Goal: Information Seeking & Learning: Learn about a topic

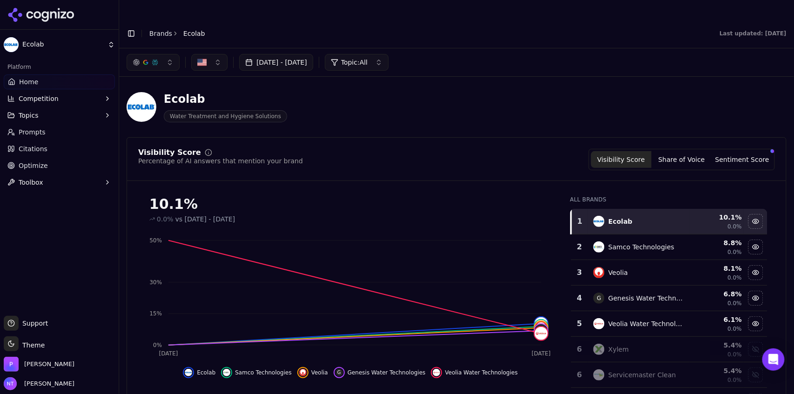
click at [134, 27] on button "Toggle Sidebar" at bounding box center [131, 33] width 13 height 13
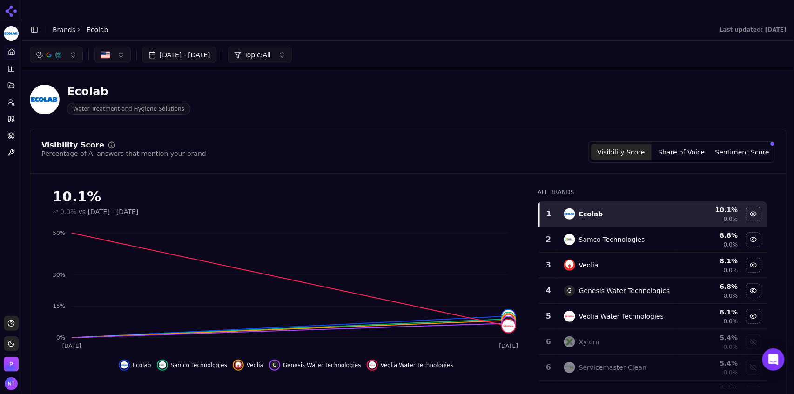
click at [59, 47] on button "button" at bounding box center [56, 55] width 53 height 17
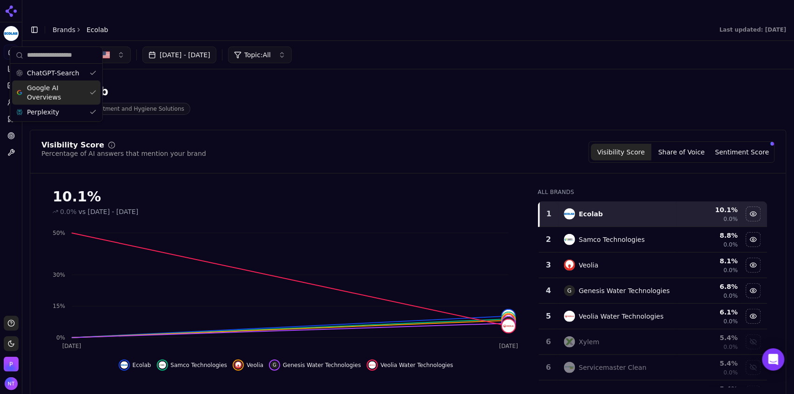
click at [50, 90] on span "Google AI Overviews" at bounding box center [56, 92] width 59 height 19
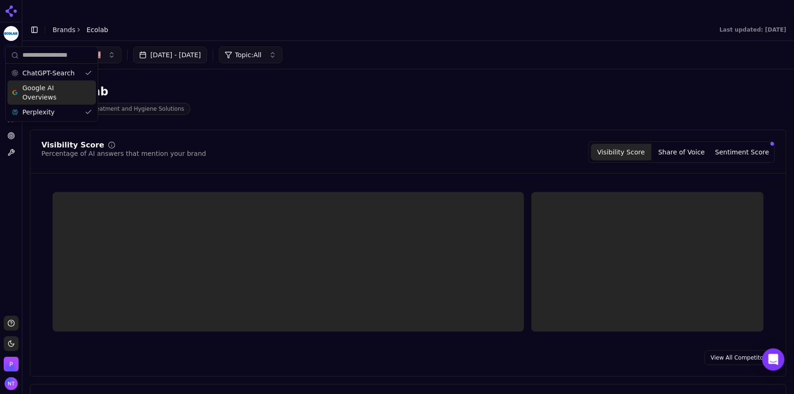
click at [45, 108] on span "Perplexity" at bounding box center [38, 112] width 32 height 9
click at [351, 41] on div "[DATE] - [DATE] Topic: All" at bounding box center [408, 55] width 772 height 28
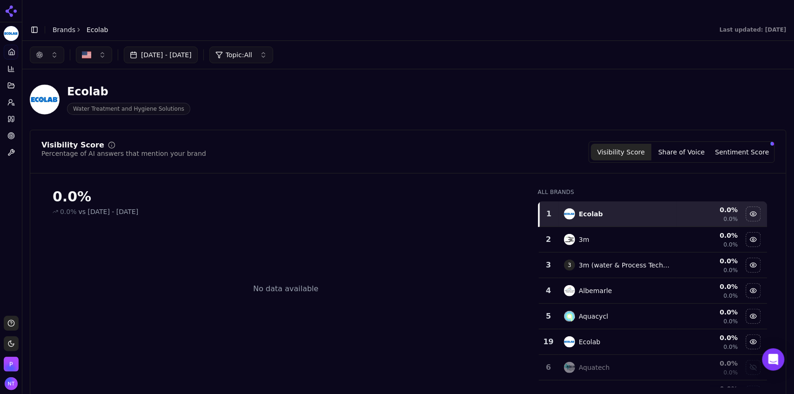
click at [47, 47] on button "button" at bounding box center [47, 55] width 34 height 17
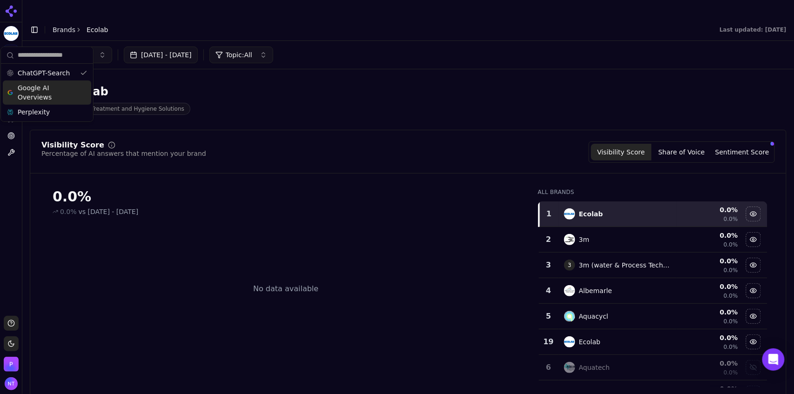
click at [53, 90] on span "Google AI Overviews" at bounding box center [47, 92] width 59 height 19
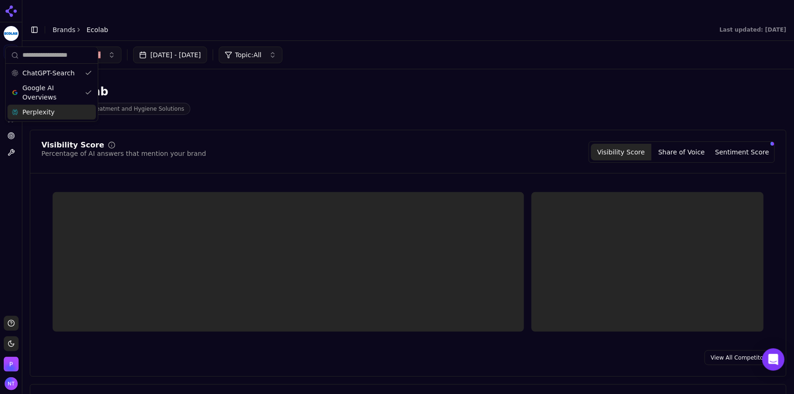
click at [51, 114] on div "Perplexity" at bounding box center [51, 112] width 88 height 15
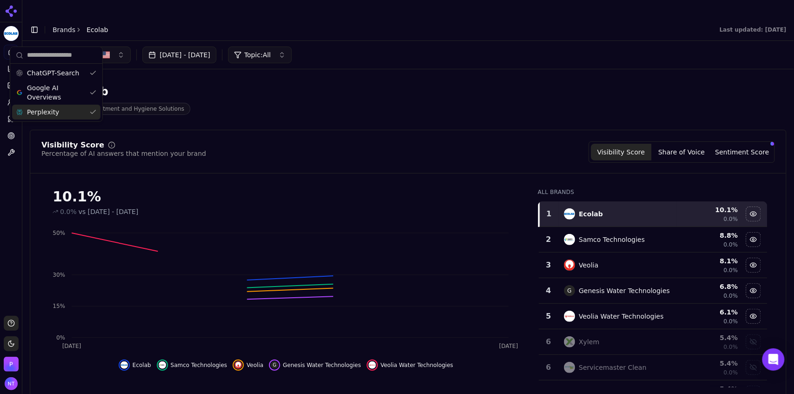
click at [382, 41] on div "[DATE] - [DATE] Topic: All" at bounding box center [408, 55] width 772 height 28
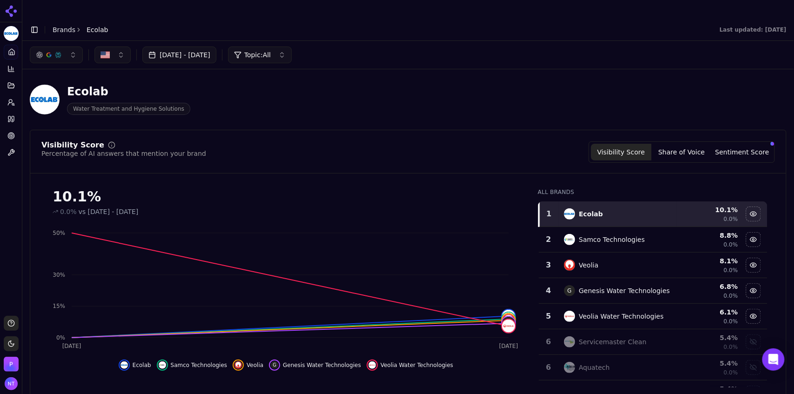
click at [58, 51] on div "button" at bounding box center [57, 54] width 7 height 7
click at [49, 142] on div "Visibility Score" at bounding box center [72, 145] width 63 height 7
click at [48, 51] on div "button" at bounding box center [48, 54] width 7 height 7
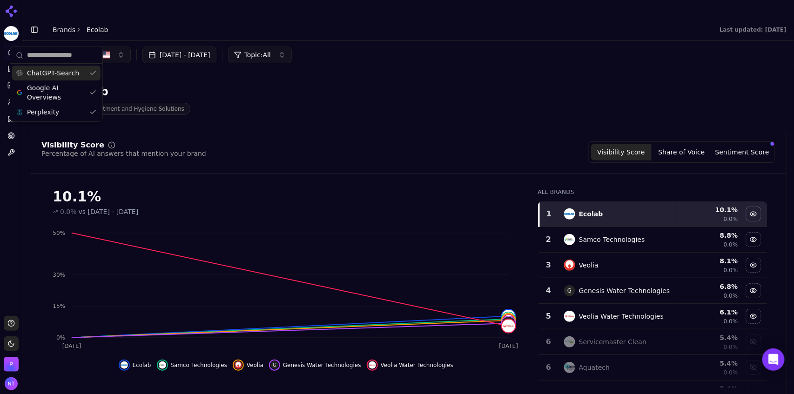
click at [49, 80] on div "ChatGPT-Search" at bounding box center [56, 73] width 88 height 15
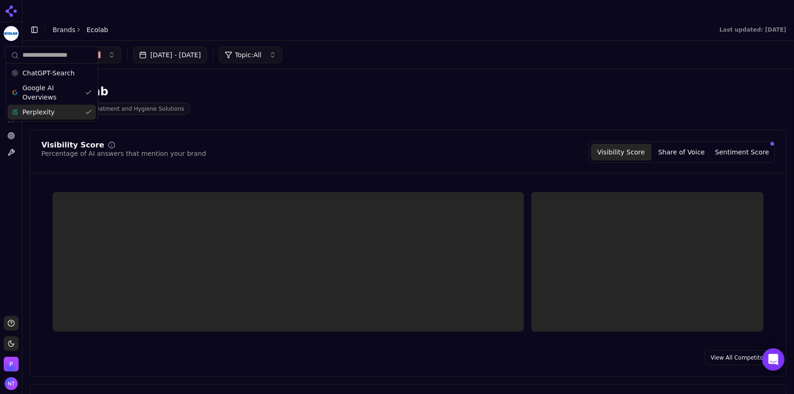
click at [47, 112] on span "Perplexity" at bounding box center [38, 112] width 32 height 9
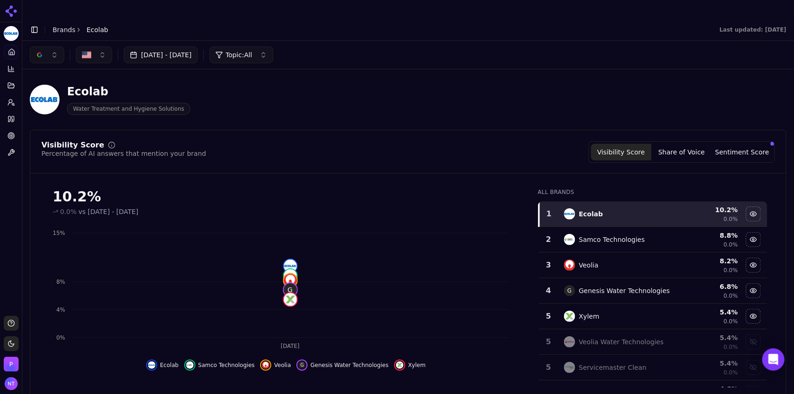
click at [47, 47] on button "button" at bounding box center [47, 55] width 34 height 17
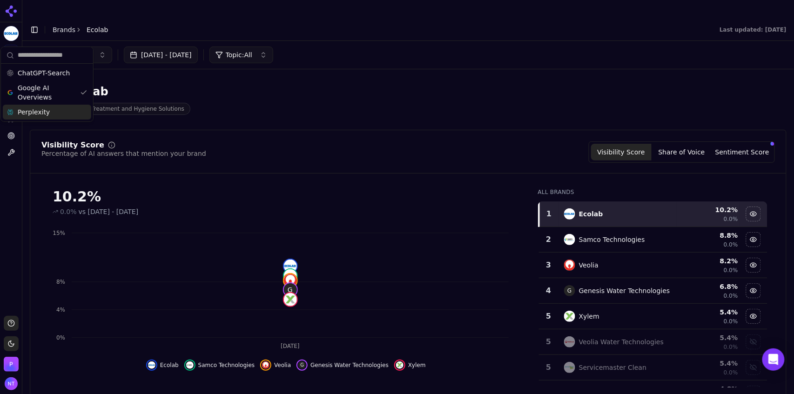
click at [38, 110] on span "Perplexity" at bounding box center [34, 112] width 32 height 9
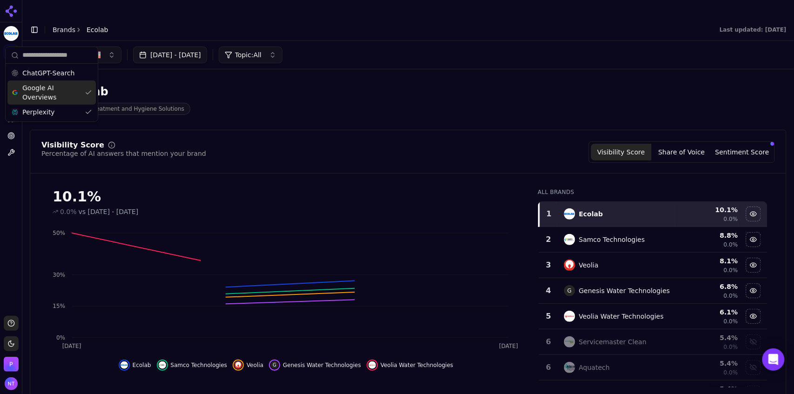
click at [43, 98] on span "Google AI Overviews" at bounding box center [51, 92] width 59 height 19
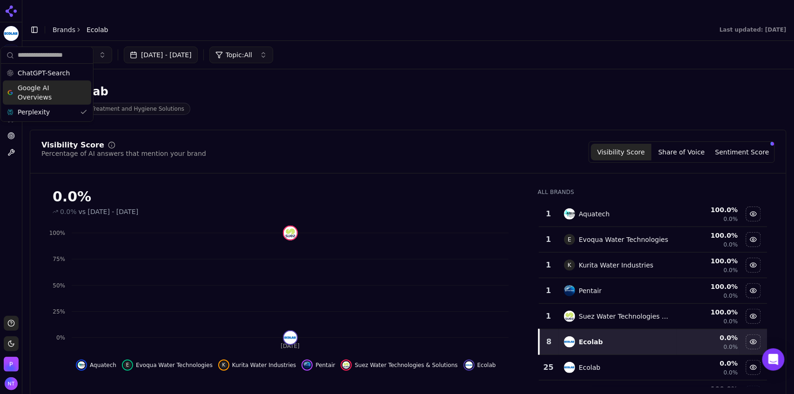
click at [415, 87] on div "Ecolab Water Treatment and Hygiene Solutions" at bounding box center [238, 99] width 417 height 31
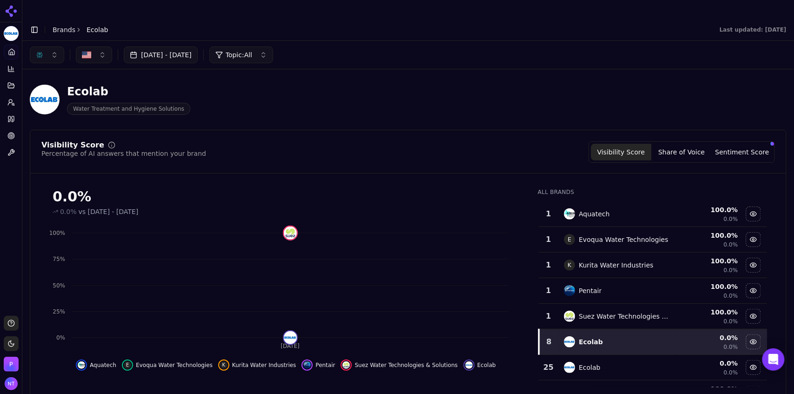
click at [58, 47] on button "button" at bounding box center [47, 55] width 34 height 17
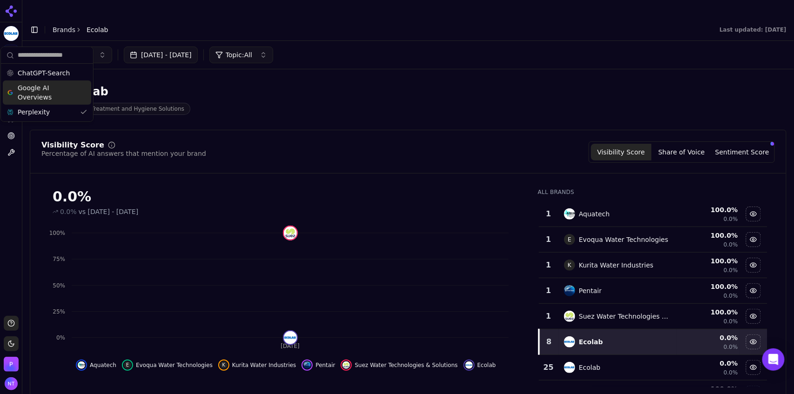
click at [53, 87] on span "Google AI Overviews" at bounding box center [47, 92] width 59 height 19
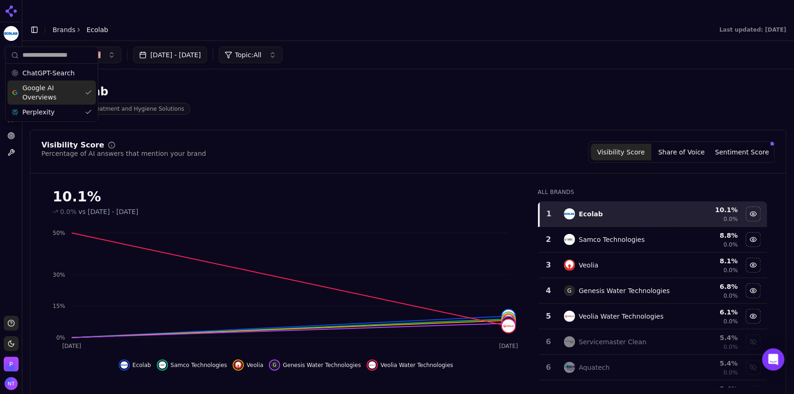
click at [58, 98] on span "Google AI Overviews" at bounding box center [51, 92] width 59 height 19
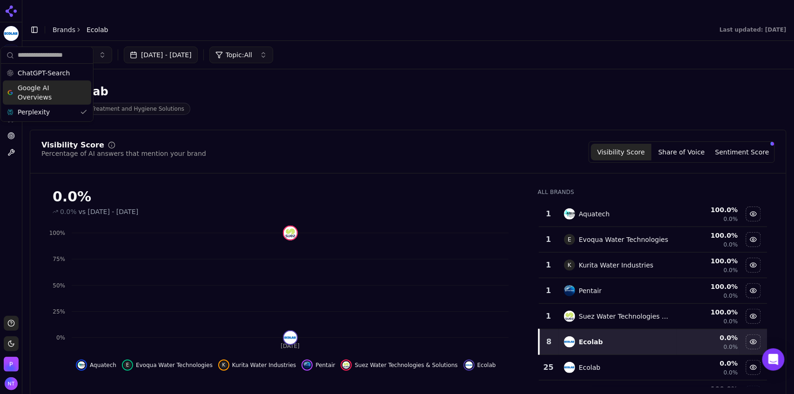
click at [302, 97] on div "Ecolab Water Treatment and Hygiene Solutions" at bounding box center [408, 100] width 757 height 46
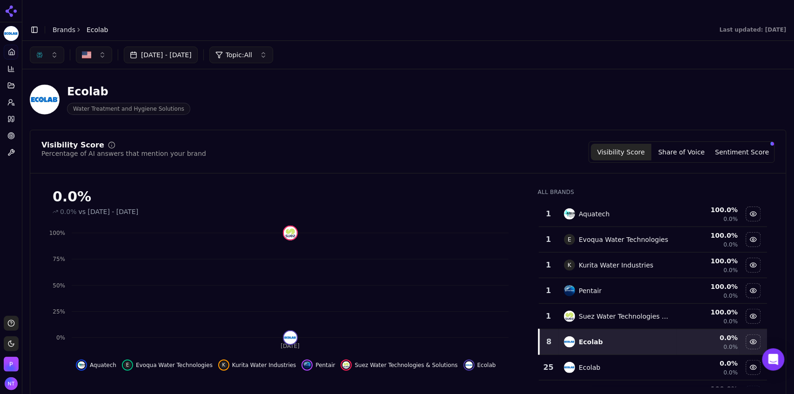
click at [48, 47] on button "button" at bounding box center [47, 55] width 34 height 17
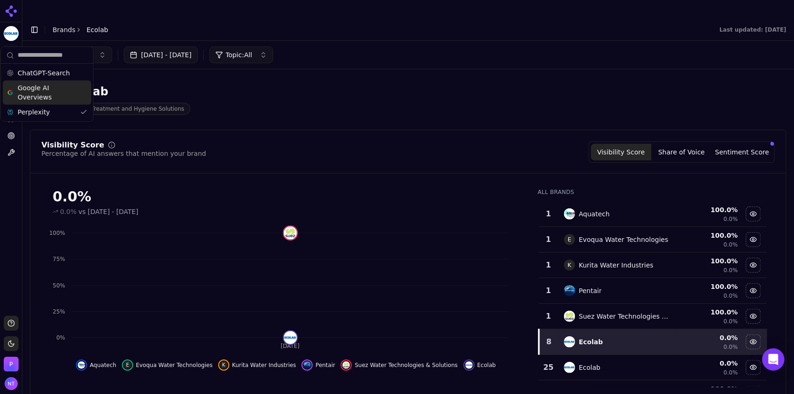
click at [56, 100] on span "Google AI Overviews" at bounding box center [47, 92] width 59 height 19
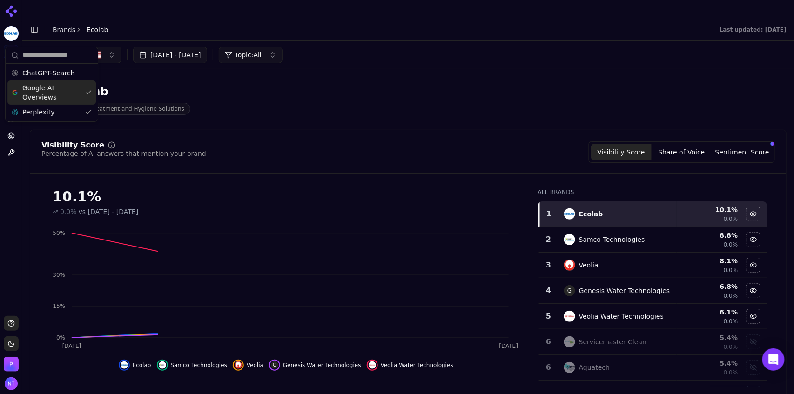
click at [56, 81] on div "Google AI Overviews" at bounding box center [51, 93] width 88 height 24
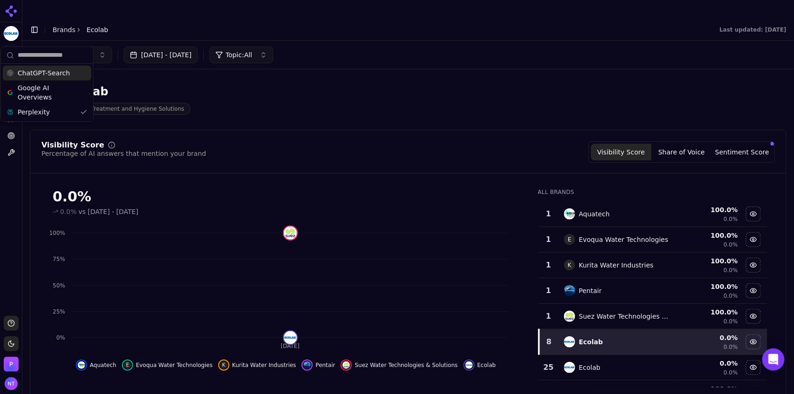
click at [61, 74] on span "ChatGPT-Search" at bounding box center [44, 72] width 52 height 9
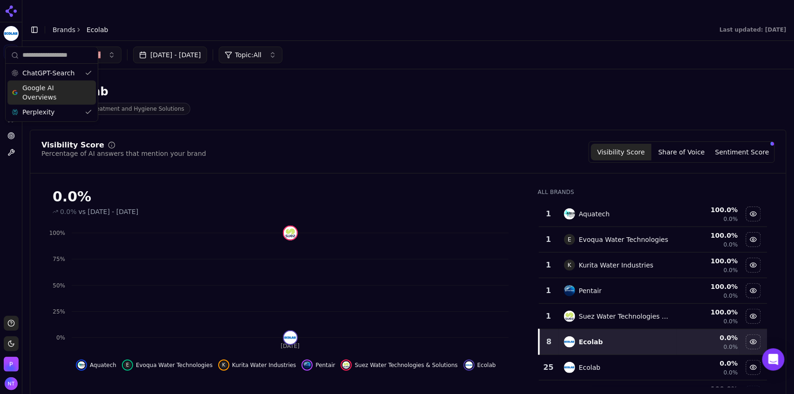
click at [54, 88] on span "Google AI Overviews" at bounding box center [51, 92] width 59 height 19
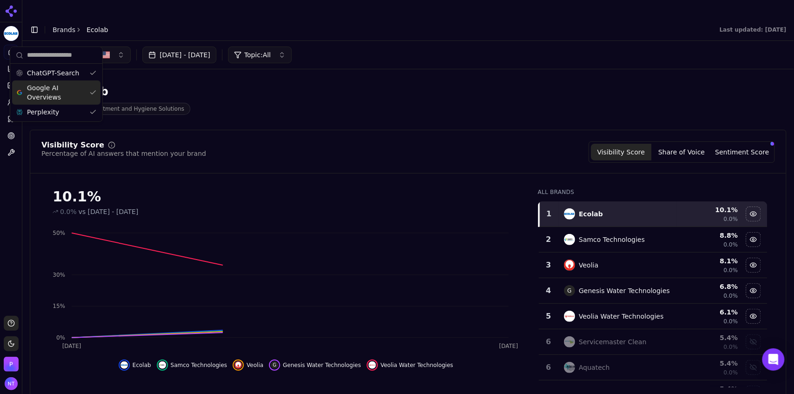
click at [401, 77] on div "Ecolab Water Treatment and Hygiene Solutions" at bounding box center [408, 100] width 757 height 46
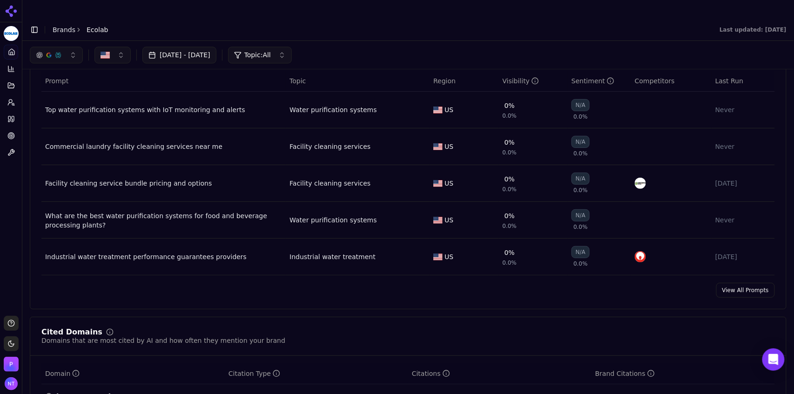
scroll to position [665, 0]
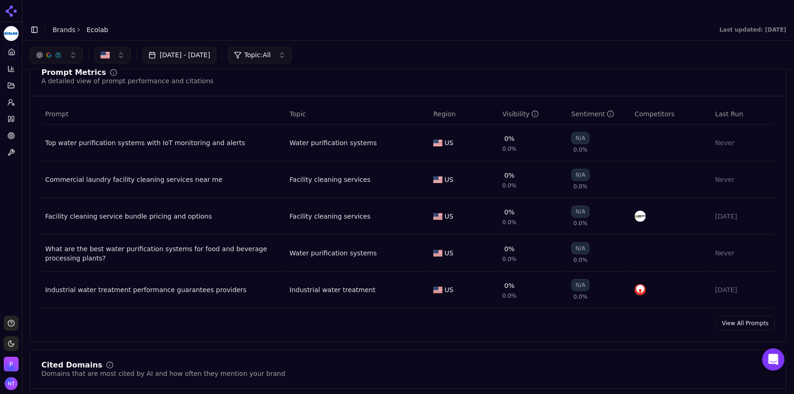
click at [729, 316] on link "View All Prompts" at bounding box center [745, 323] width 59 height 15
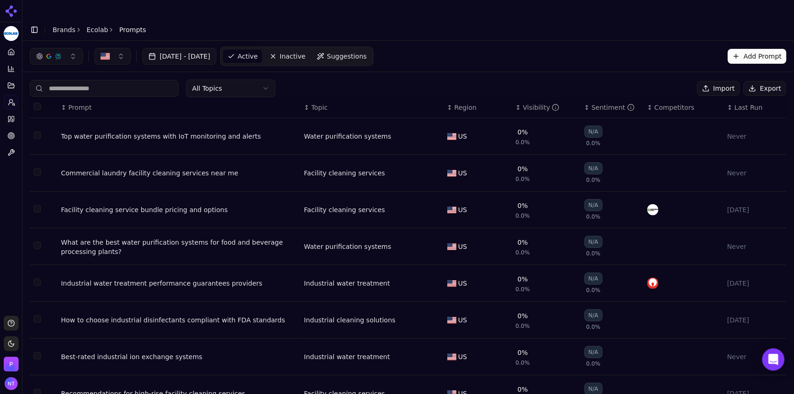
click at [756, 81] on button "Export" at bounding box center [765, 88] width 43 height 15
click at [101, 25] on link "Ecolab" at bounding box center [97, 29] width 21 height 9
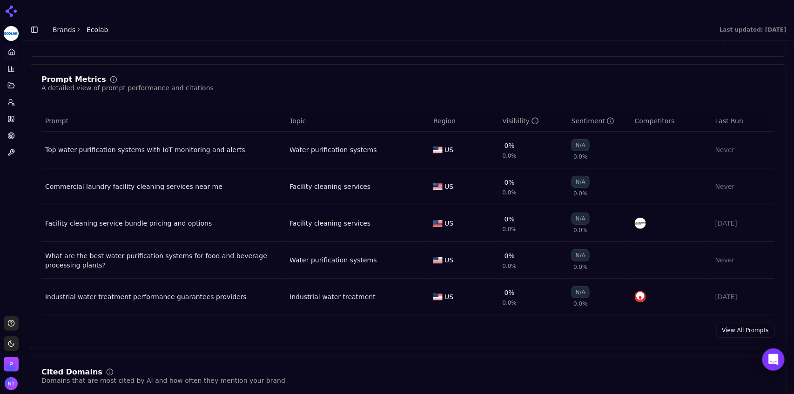
scroll to position [670, 0]
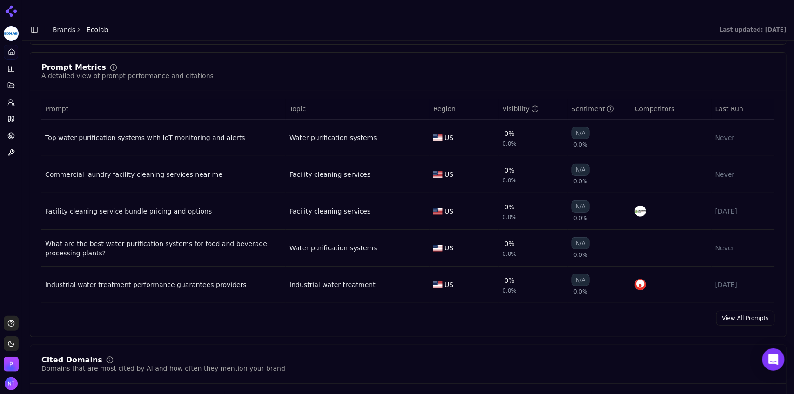
click at [322, 280] on div "Industrial water treatment" at bounding box center [333, 284] width 86 height 9
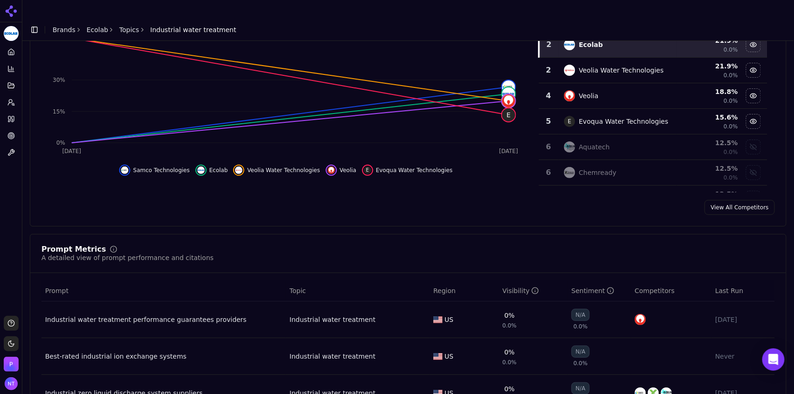
scroll to position [176, 0]
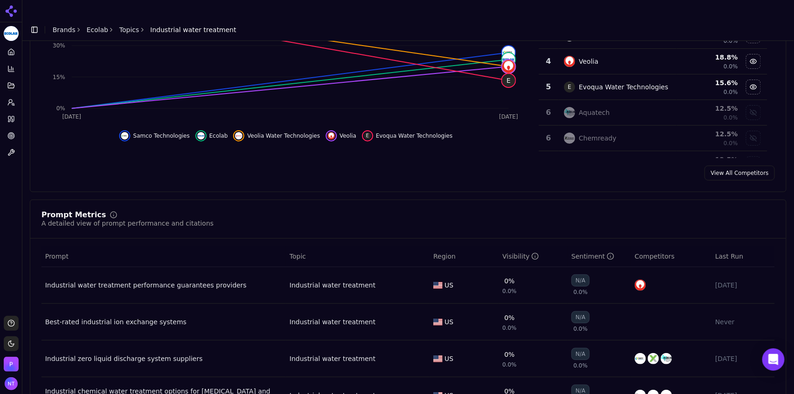
click at [518, 252] on div "Visibility" at bounding box center [521, 256] width 37 height 9
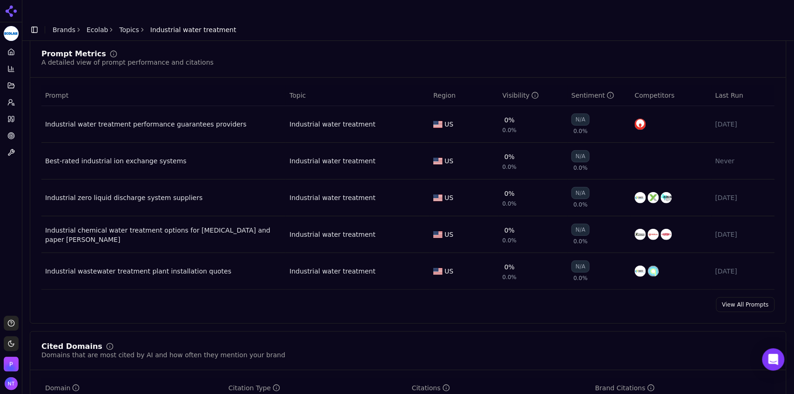
scroll to position [339, 0]
click at [720, 296] on link "View All Prompts" at bounding box center [745, 303] width 59 height 15
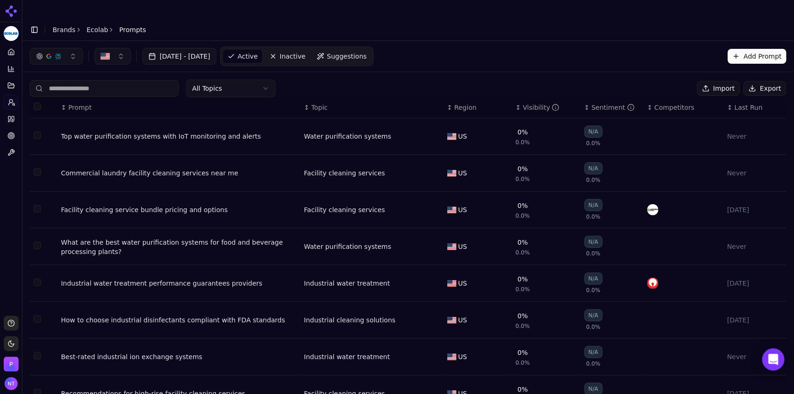
click at [229, 68] on html "Ecolab Platform Home Competition Topics Prompts Citations Optimize Toolbox Supp…" at bounding box center [397, 206] width 794 height 413
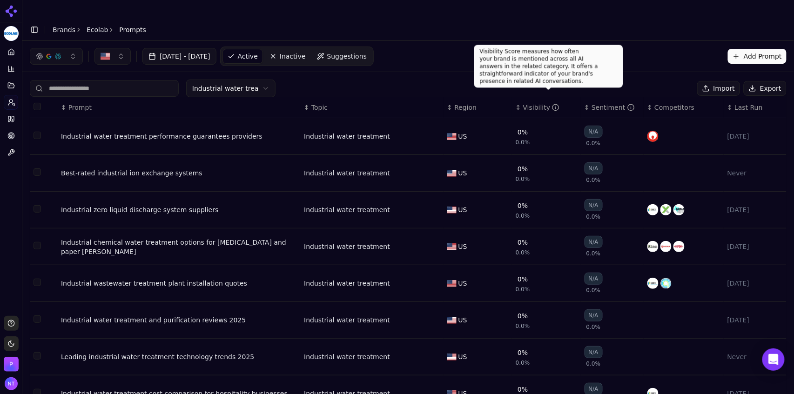
click at [532, 103] on div "Visibility" at bounding box center [541, 107] width 37 height 9
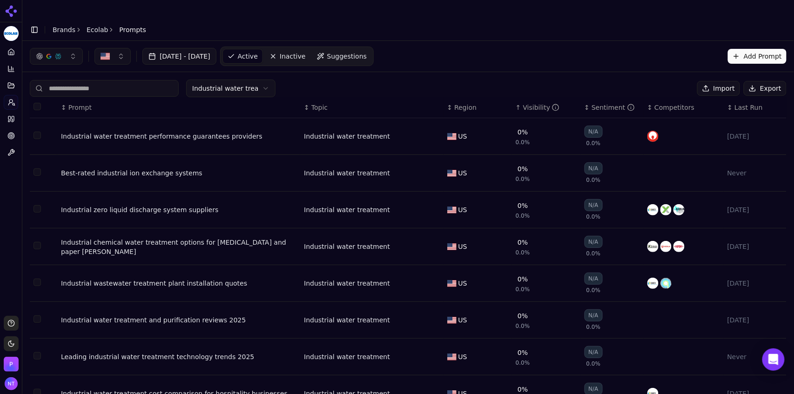
click at [529, 103] on div "Visibility" at bounding box center [541, 107] width 37 height 9
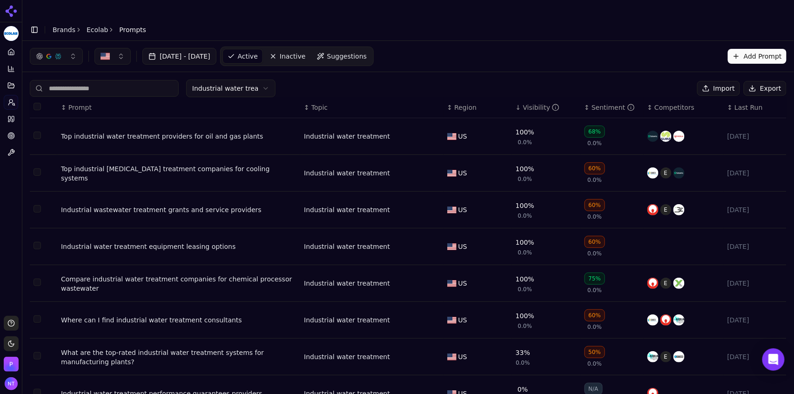
click at [97, 25] on link "Ecolab" at bounding box center [97, 29] width 21 height 9
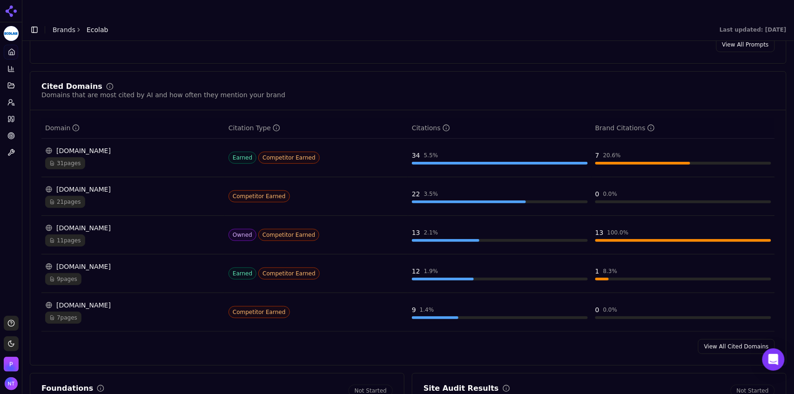
scroll to position [956, 0]
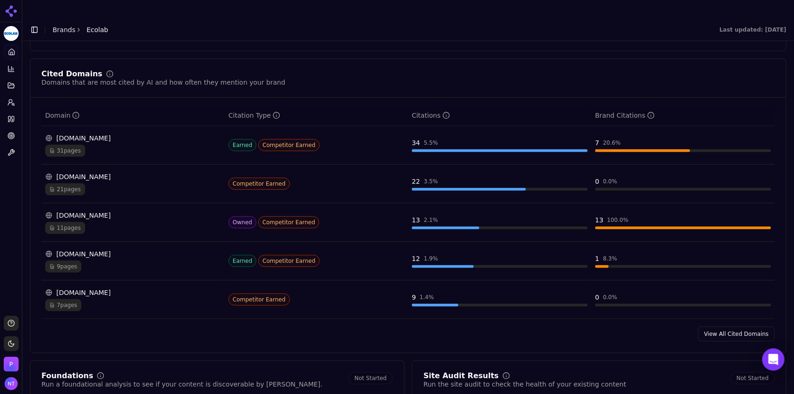
click at [715, 327] on link "View All Cited Domains" at bounding box center [736, 334] width 77 height 15
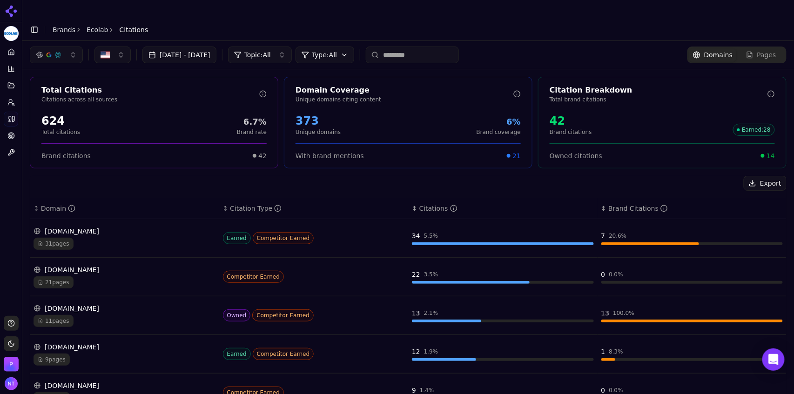
click at [119, 227] on div "[DOMAIN_NAME]" at bounding box center [125, 231] width 182 height 9
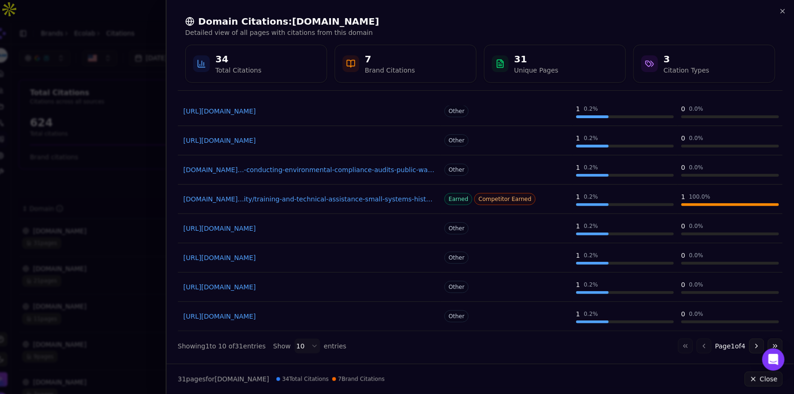
scroll to position [116, 0]
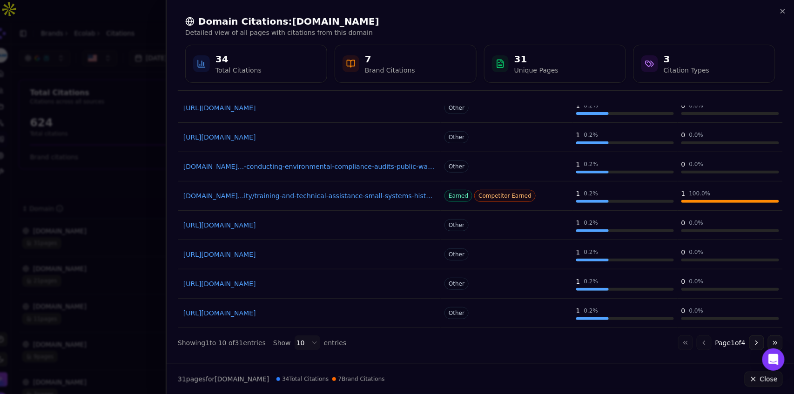
drag, startPoint x: 794, startPoint y: 200, endPoint x: 794, endPoint y: 191, distance: 8.8
click at [794, 191] on div "Page Citation Type Citations Brand Citations [URL][DOMAIN_NAME] Other 3 0.5 % 0…" at bounding box center [480, 231] width 627 height 251
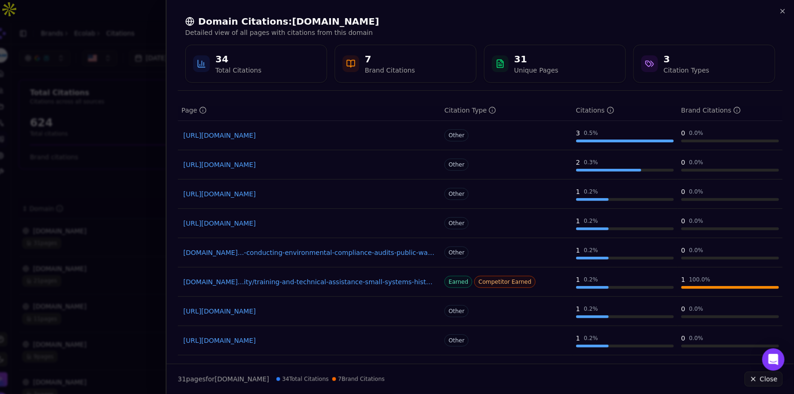
scroll to position [0, 0]
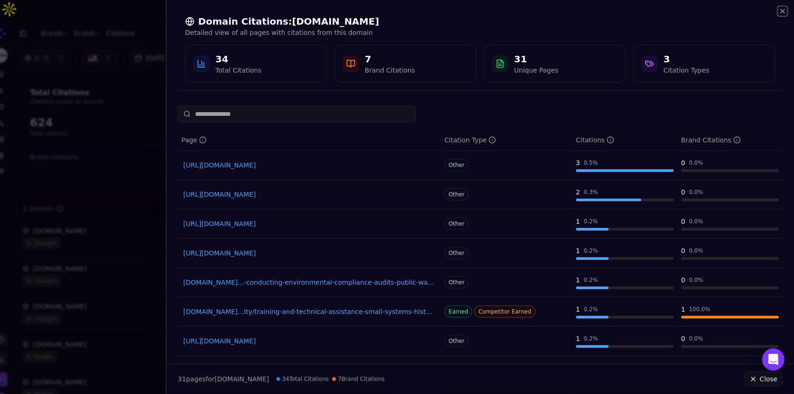
click at [784, 11] on icon "button" at bounding box center [782, 10] width 7 height 7
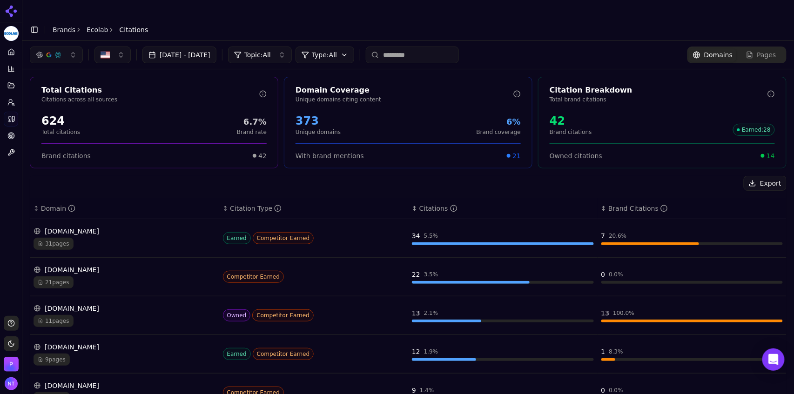
click at [65, 26] on link "Brands" at bounding box center [64, 29] width 23 height 7
